Goal: Transaction & Acquisition: Purchase product/service

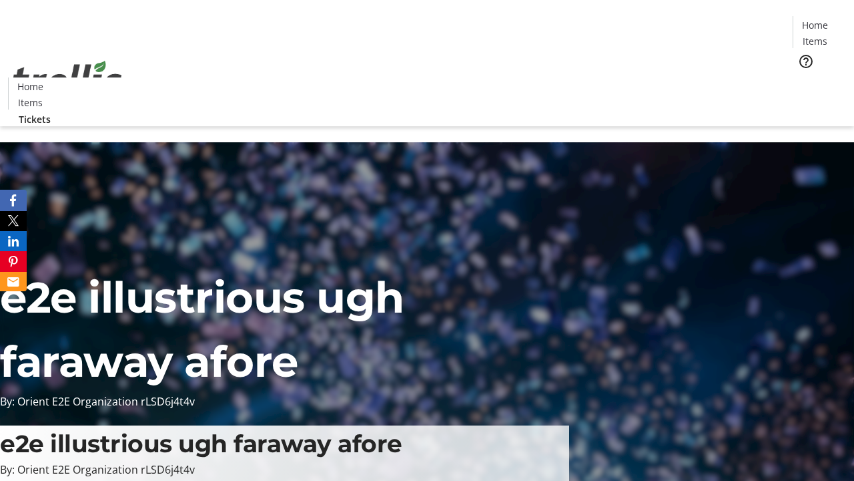
click at [804, 77] on span "Tickets" at bounding box center [820, 84] width 32 height 14
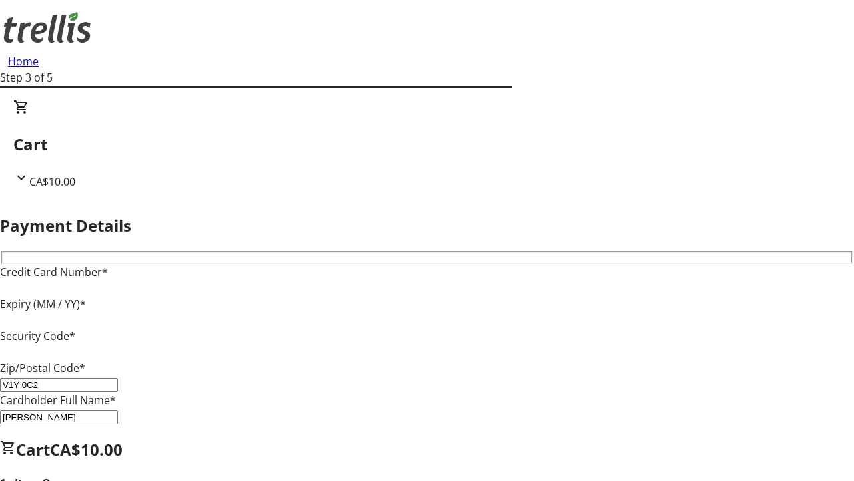
type input "V1Y 0C2"
